Goal: Transaction & Acquisition: Purchase product/service

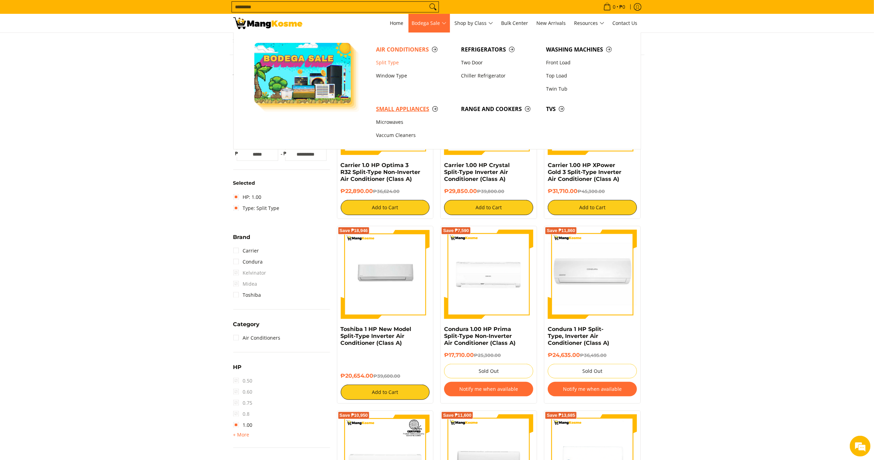
click at [411, 111] on span "Small Appliances" at bounding box center [415, 109] width 78 height 9
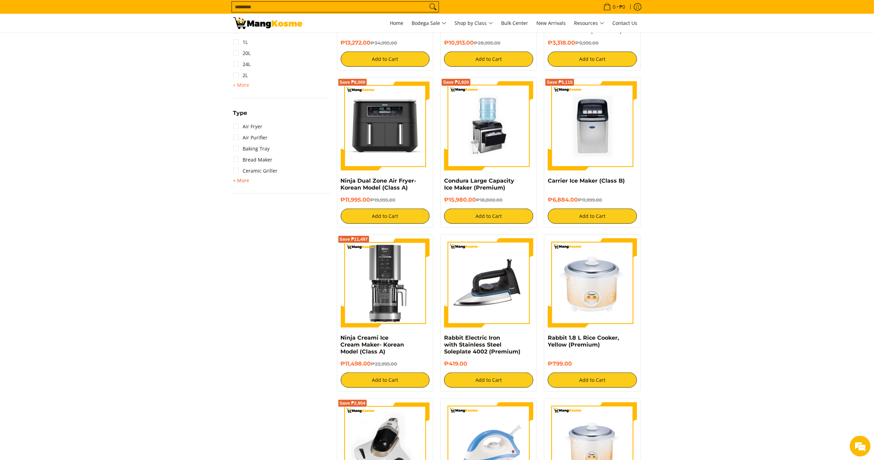
click at [240, 182] on span "+ More" at bounding box center [241, 181] width 16 height 6
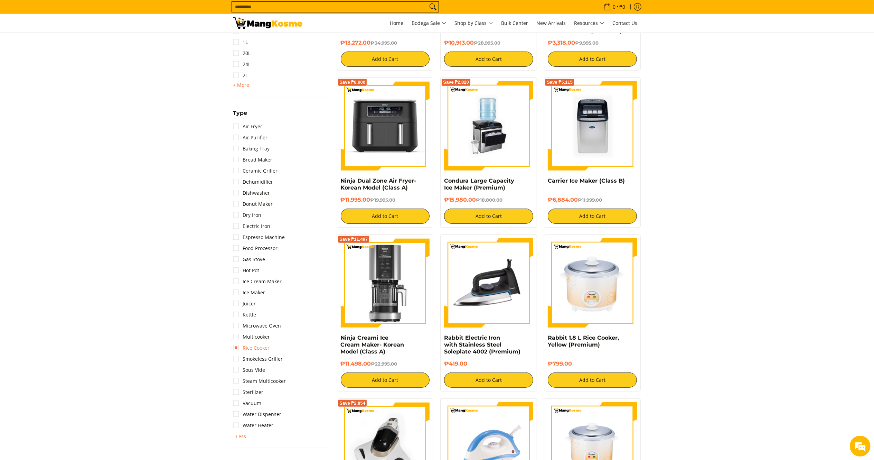
click at [252, 352] on link "Rice Cooker" at bounding box center [251, 347] width 37 height 11
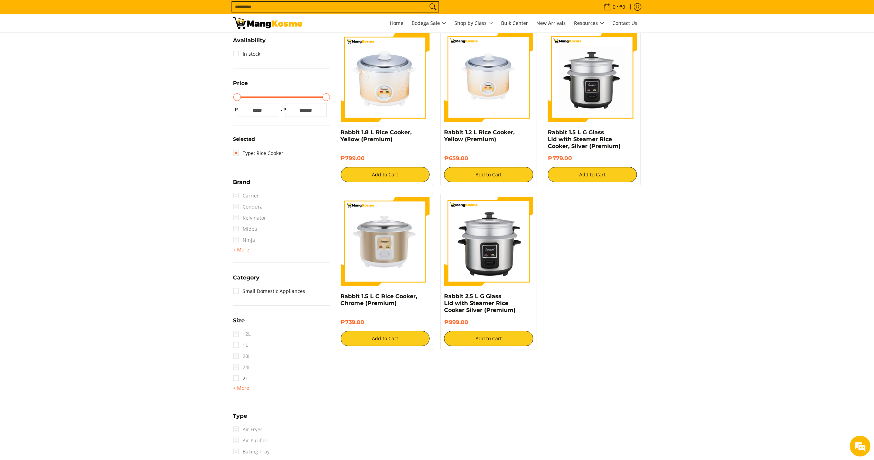
scroll to position [97, 0]
